Goal: Task Accomplishment & Management: Manage account settings

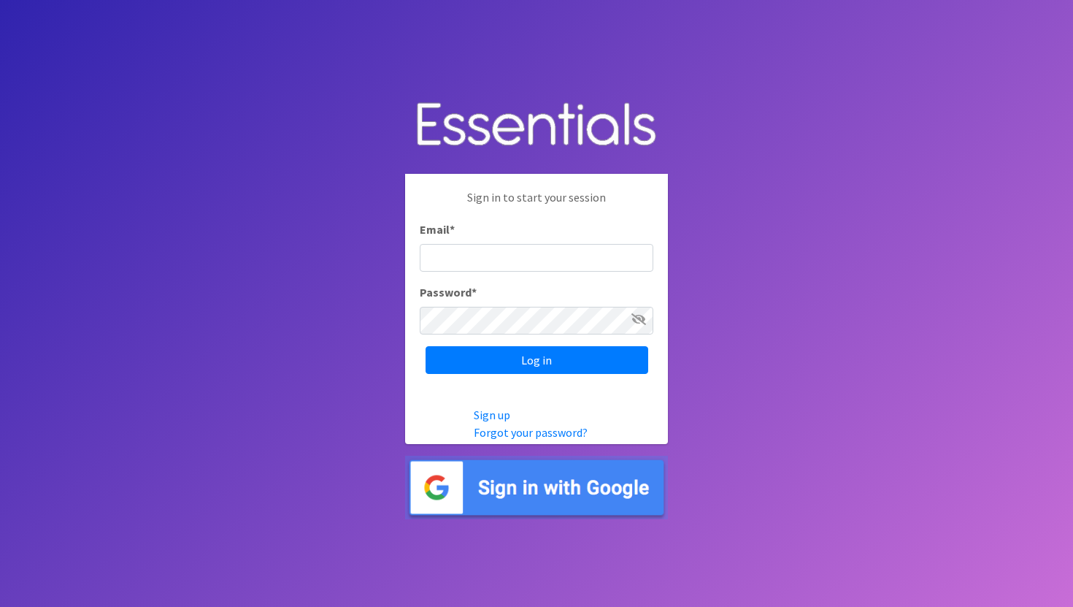
click at [495, 487] on img at bounding box center [536, 487] width 263 height 64
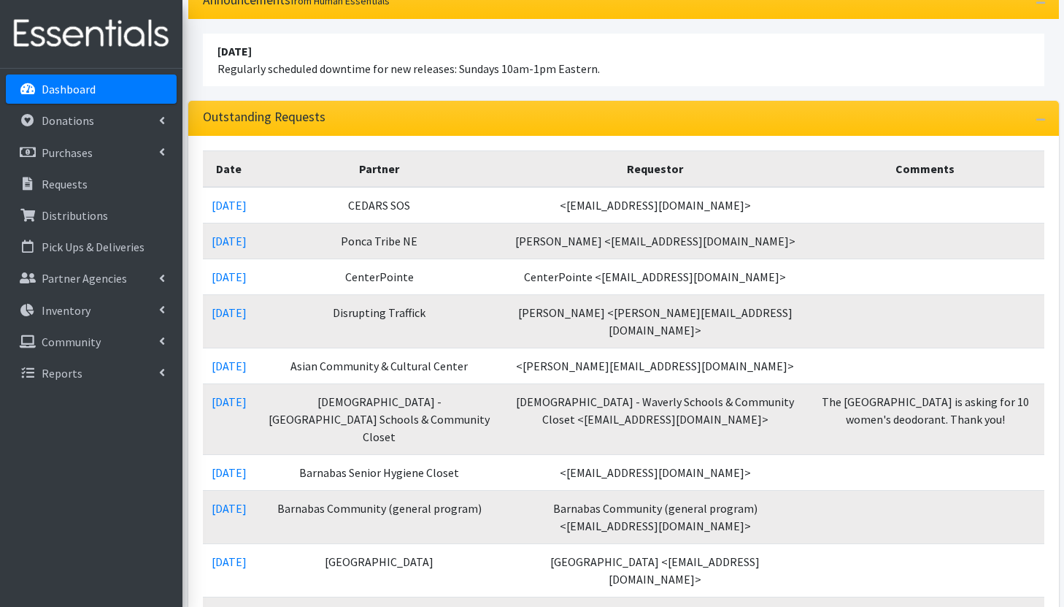
scroll to position [215, 0]
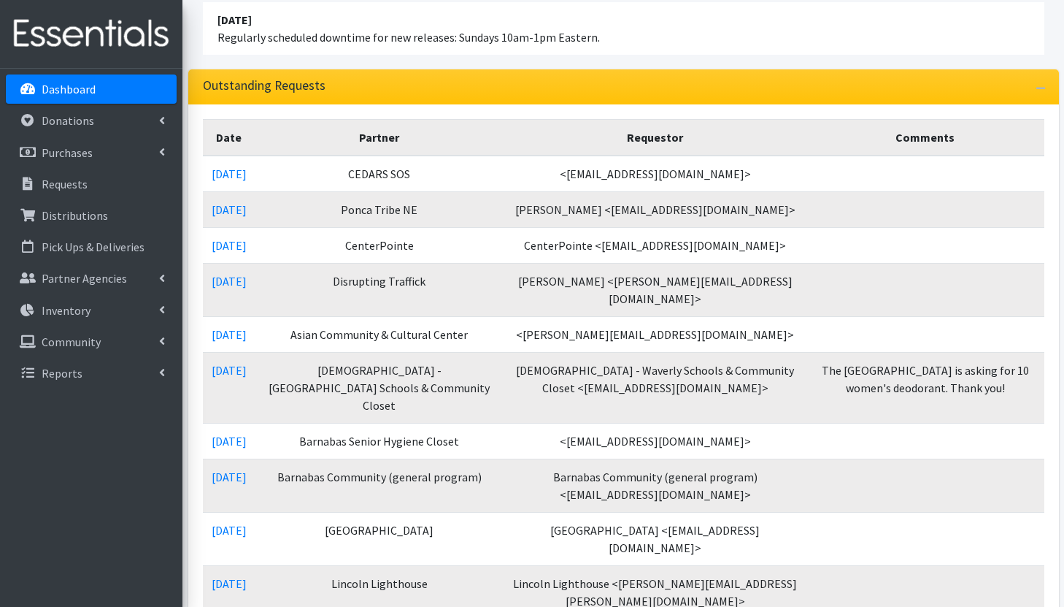
click at [715, 33] on li "April 16 2023 Regularly scheduled downtime for new releases: Sundays 10am-1pm E…" at bounding box center [624, 28] width 842 height 53
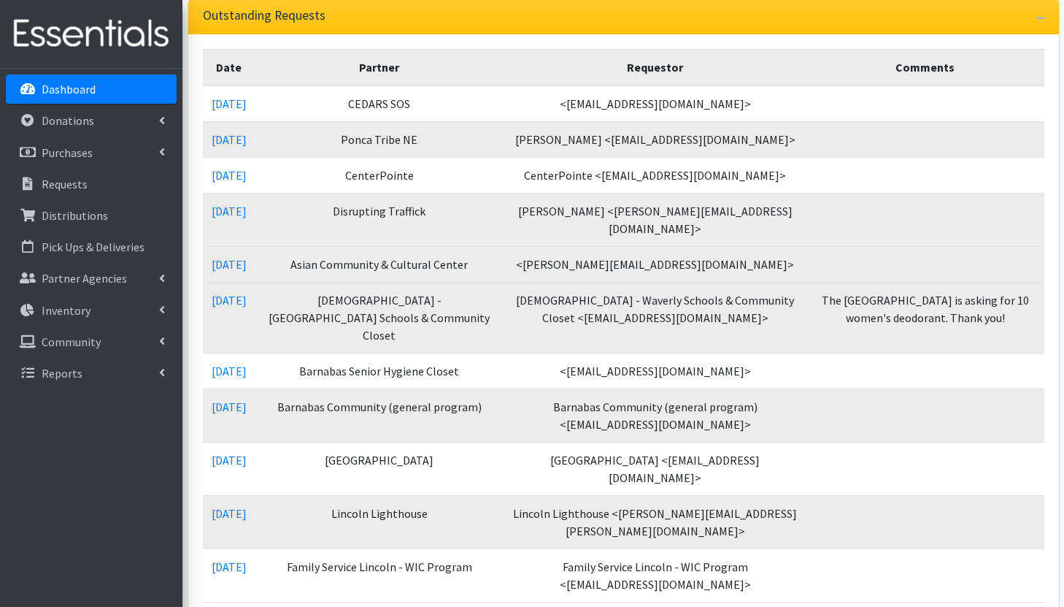
scroll to position [297, 0]
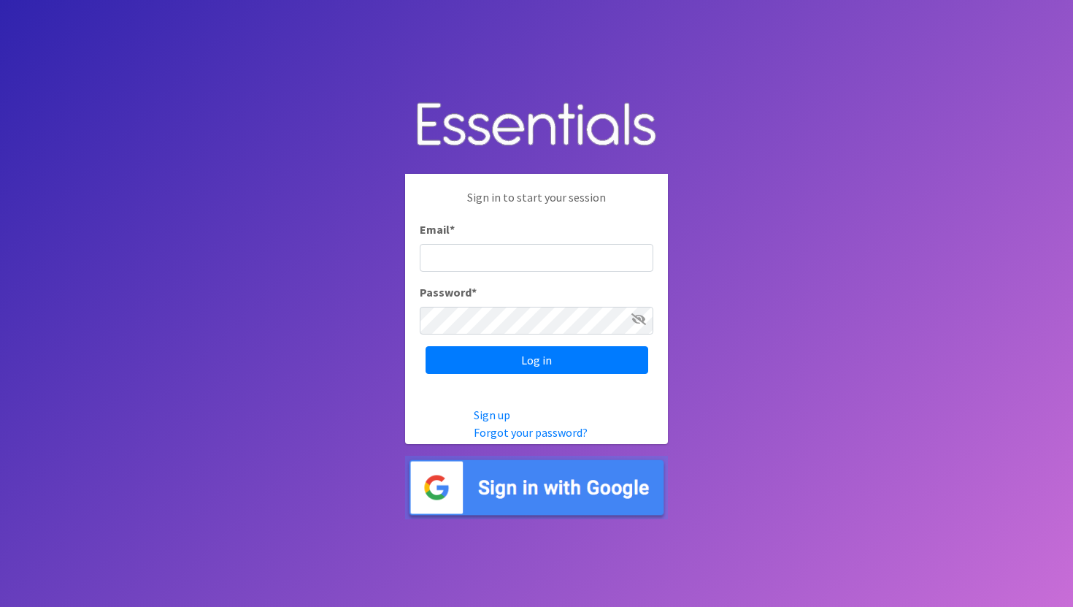
click at [526, 487] on img at bounding box center [536, 487] width 263 height 64
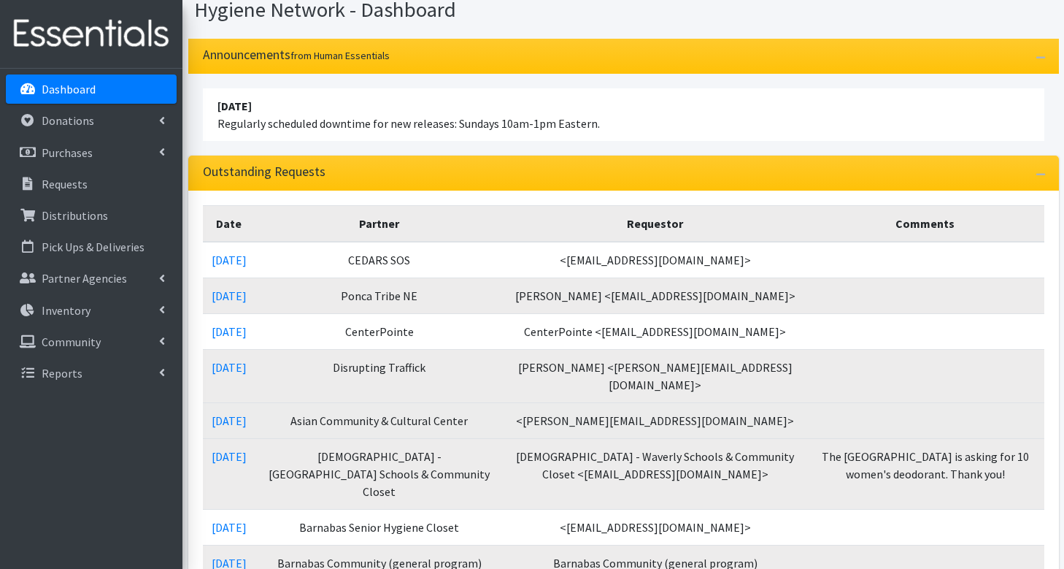
scroll to position [113, 0]
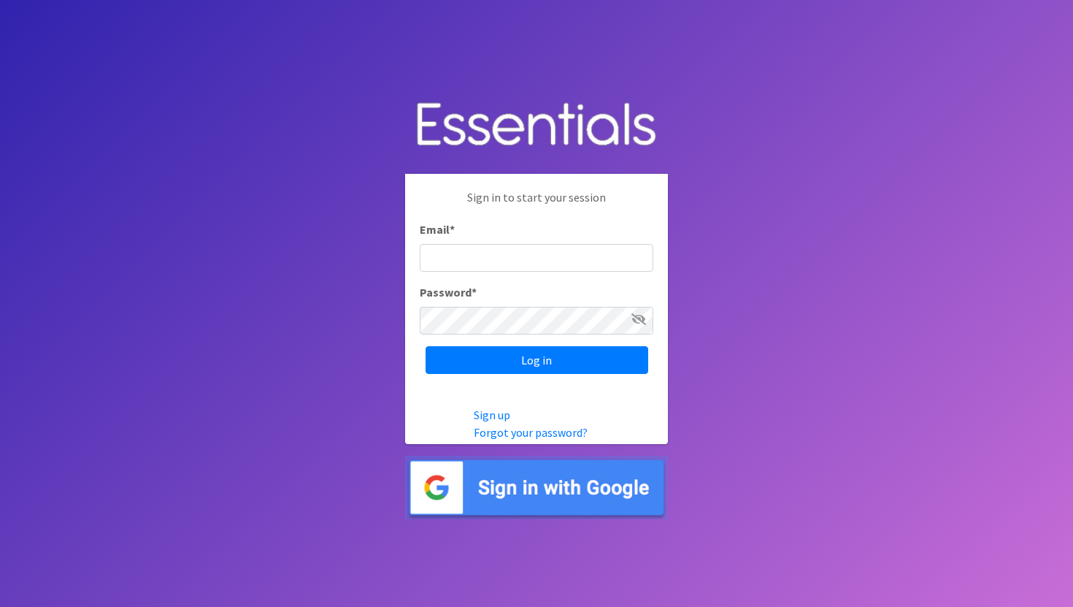
click at [482, 471] on img at bounding box center [536, 487] width 263 height 64
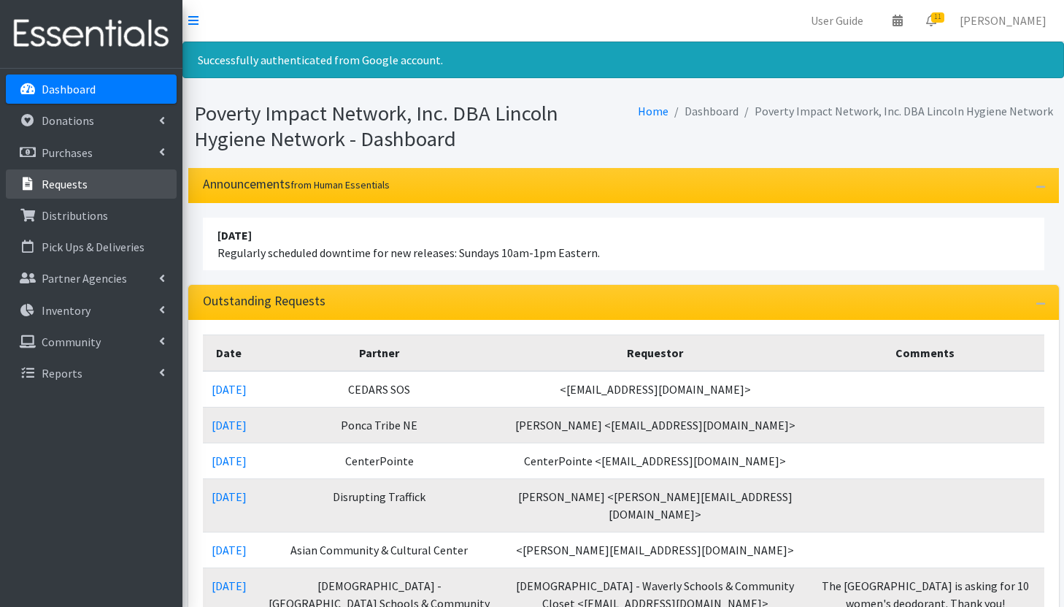
click at [116, 184] on link "Requests" at bounding box center [91, 183] width 171 height 29
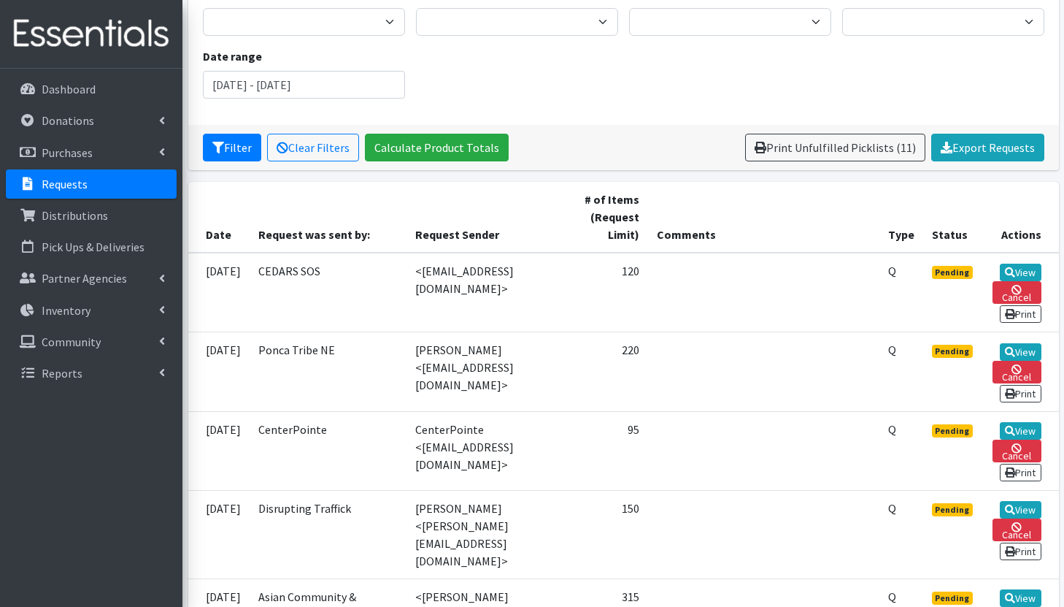
scroll to position [184, 0]
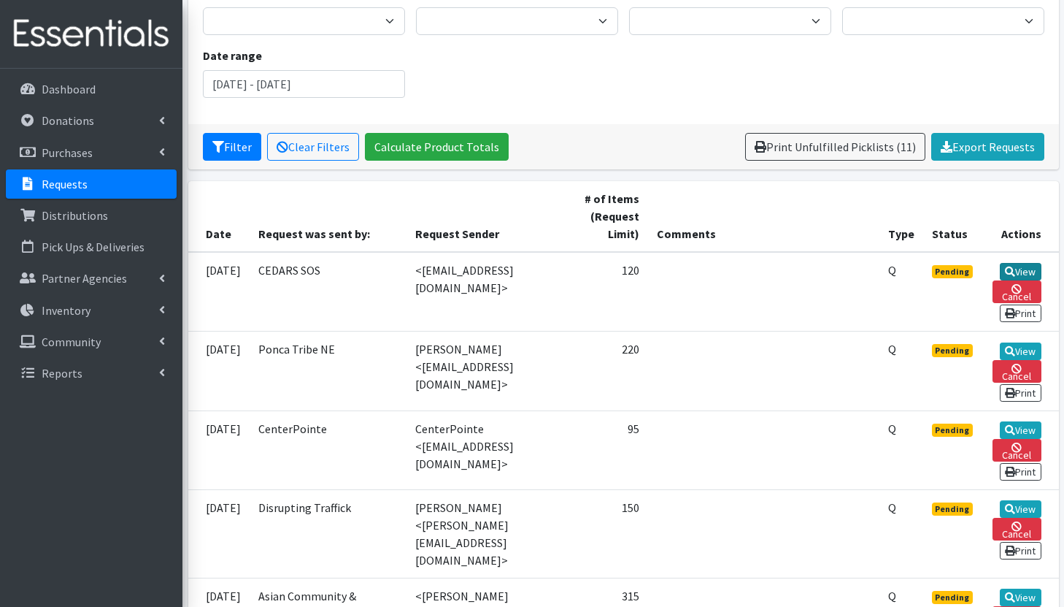
click at [1023, 266] on link "View" at bounding box center [1021, 272] width 42 height 18
